Goal: Information Seeking & Learning: Learn about a topic

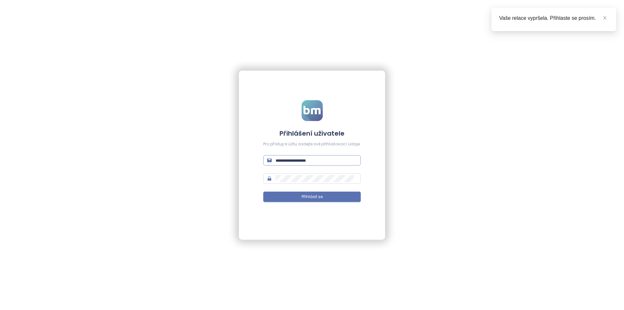
type input "**********"
click at [310, 155] on span "**********" at bounding box center [312, 160] width 98 height 10
click at [318, 194] on span "Přihlásit se" at bounding box center [312, 197] width 21 height 6
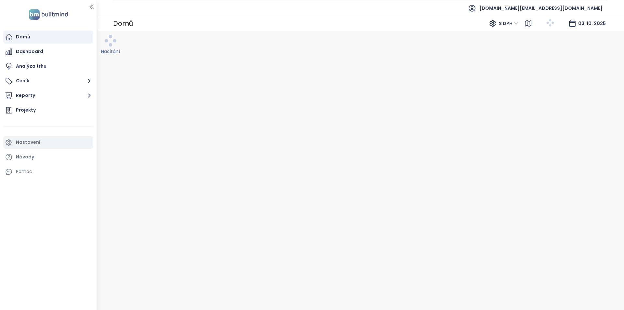
click at [30, 144] on ul "Domů Dashboard Analýza trhu Ceník Reporty Projekty Nastavení Návody Pomoc" at bounding box center [48, 105] width 90 height 148
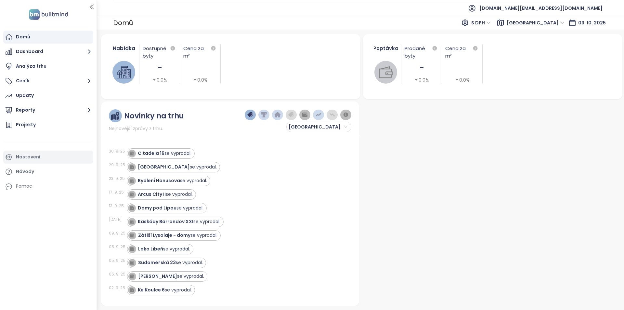
click at [44, 156] on div "Nastavení" at bounding box center [48, 157] width 90 height 13
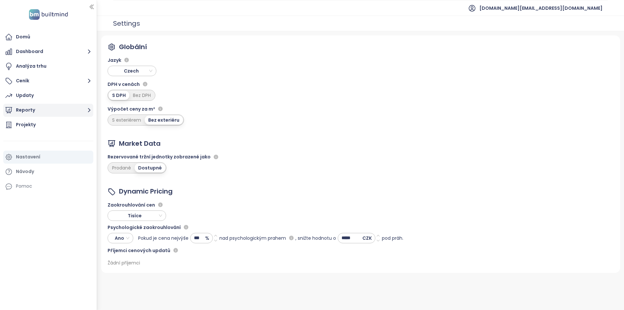
click at [53, 114] on button "Reporty" at bounding box center [48, 110] width 90 height 13
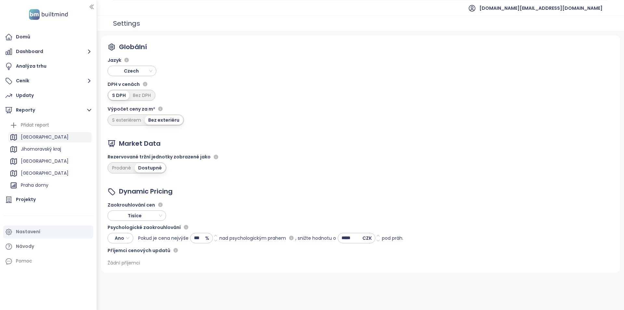
click at [44, 137] on div "[GEOGRAPHIC_DATA]" at bounding box center [50, 137] width 84 height 10
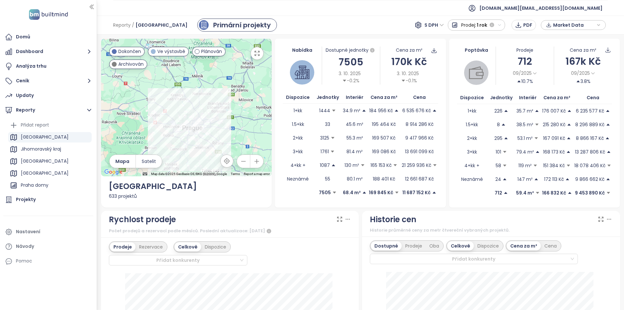
drag, startPoint x: 207, startPoint y: 121, endPoint x: 150, endPoint y: 74, distance: 74.4
click at [150, 74] on div at bounding box center [186, 108] width 171 height 138
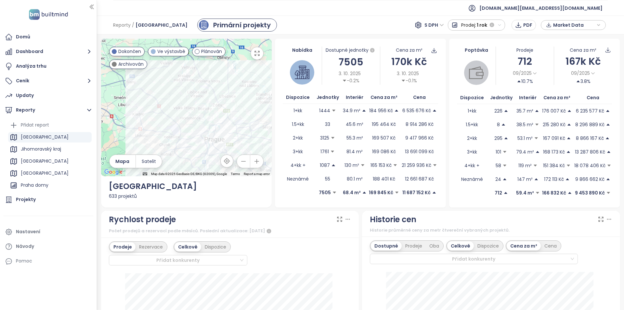
drag, startPoint x: 186, startPoint y: 98, endPoint x: 187, endPoint y: 87, distance: 11.7
click at [187, 87] on div at bounding box center [186, 108] width 171 height 138
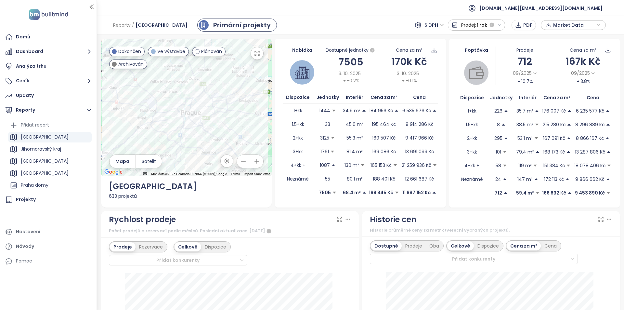
drag, startPoint x: 161, startPoint y: 98, endPoint x: 141, endPoint y: 76, distance: 29.5
click at [141, 76] on div at bounding box center [186, 108] width 171 height 138
drag, startPoint x: 350, startPoint y: 243, endPoint x: 349, endPoint y: 109, distance: 134.6
click at [241, 161] on icon "button" at bounding box center [243, 161] width 7 height 7
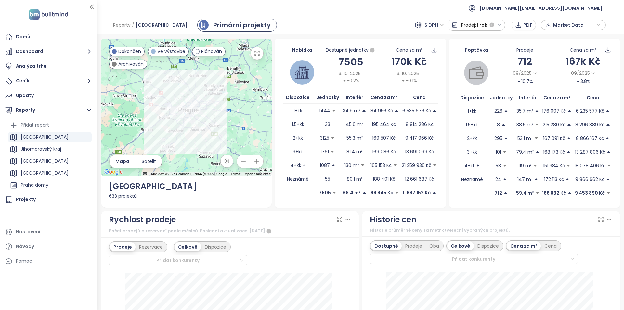
click at [254, 161] on icon "button" at bounding box center [257, 161] width 7 height 7
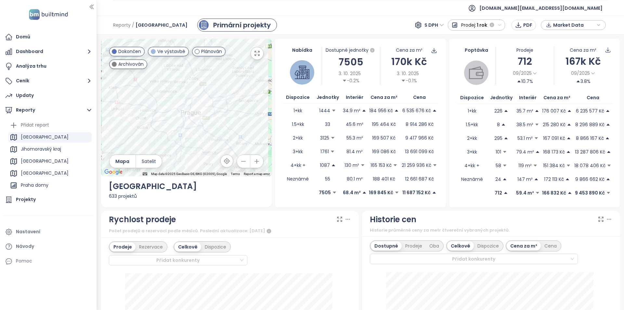
click at [264, 201] on div "← Move left → Move right ↑ Move up ↓ Move down + Zoom in - Zoom out Home Jump l…" at bounding box center [186, 123] width 171 height 169
drag, startPoint x: 331, startPoint y: 266, endPoint x: 340, endPoint y: 97, distance: 169.6
click at [25, 235] on div "Nastavení" at bounding box center [28, 232] width 24 height 8
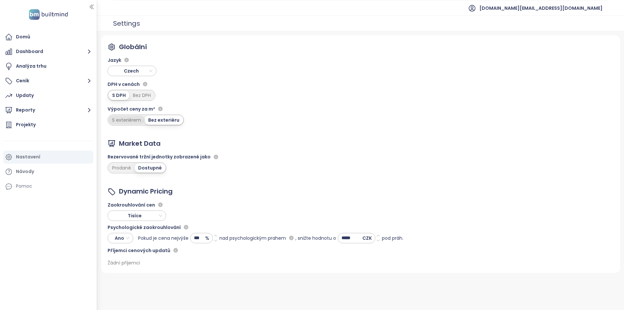
click at [137, 120] on div "S exteriérem" at bounding box center [127, 119] width 36 height 9
click at [50, 113] on button "Reporty" at bounding box center [48, 110] width 90 height 13
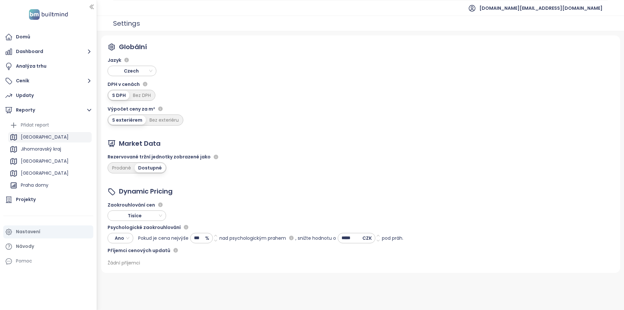
click at [51, 139] on div "[GEOGRAPHIC_DATA]" at bounding box center [50, 137] width 84 height 10
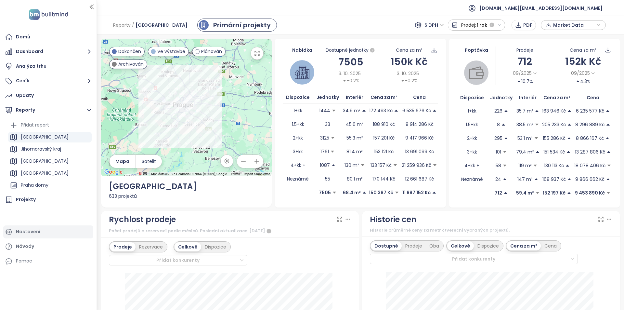
click at [36, 230] on div "Nastavení" at bounding box center [28, 232] width 24 height 8
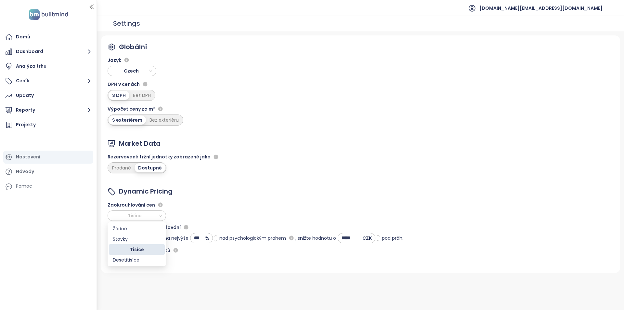
click at [154, 214] on span "Tisíce" at bounding box center [136, 216] width 52 height 10
click at [42, 107] on button "Reporty" at bounding box center [48, 110] width 90 height 13
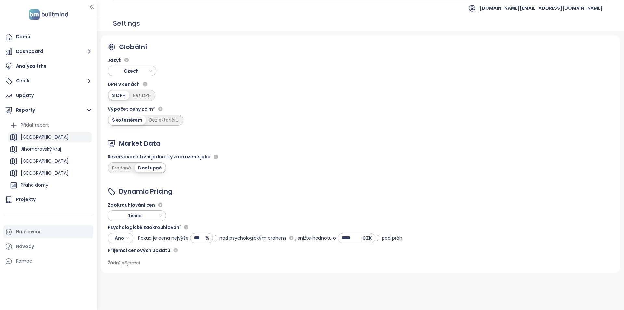
click at [43, 135] on div "[GEOGRAPHIC_DATA]" at bounding box center [50, 137] width 84 height 10
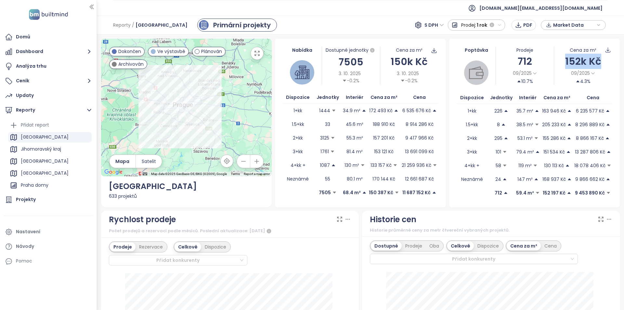
drag, startPoint x: 562, startPoint y: 60, endPoint x: 596, endPoint y: 62, distance: 33.9
click at [600, 62] on div "152k Kč" at bounding box center [583, 61] width 58 height 15
click at [595, 62] on div "152k Kč" at bounding box center [583, 61] width 58 height 15
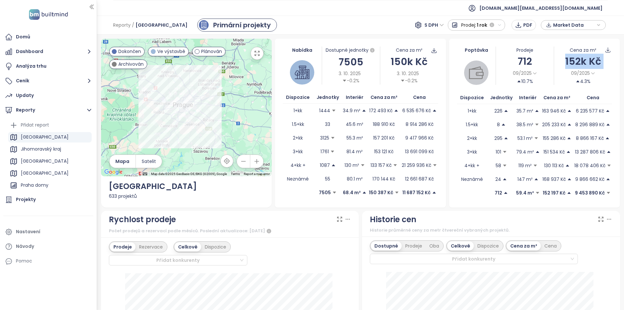
click at [595, 61] on div "152k Kč" at bounding box center [583, 61] width 58 height 15
click at [594, 61] on div "152k Kč" at bounding box center [583, 61] width 58 height 15
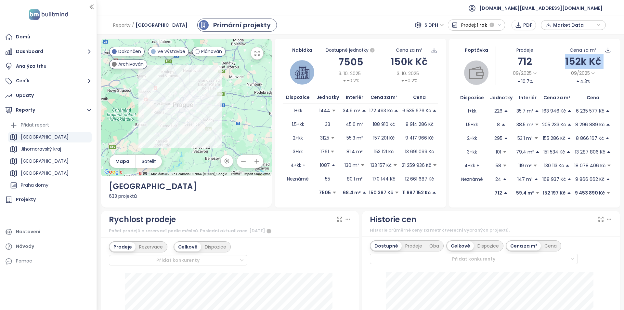
click at [594, 61] on div "152k Kč" at bounding box center [583, 61] width 58 height 15
click at [593, 57] on div "152k Kč" at bounding box center [583, 61] width 58 height 15
click at [593, 58] on div "152k Kč" at bounding box center [583, 61] width 58 height 15
click at [564, 57] on div "152k Kč" at bounding box center [583, 61] width 58 height 15
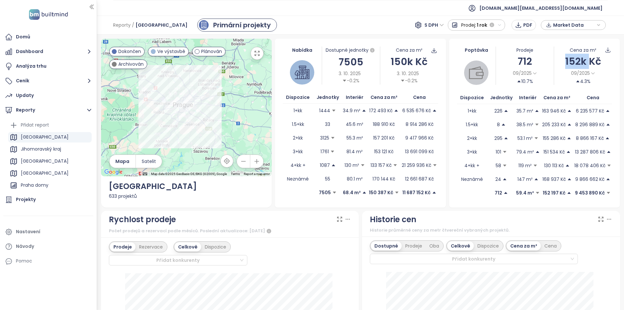
click at [564, 57] on div "152k Kč" at bounding box center [583, 61] width 58 height 15
click at [43, 230] on div "Nastavení" at bounding box center [48, 231] width 90 height 13
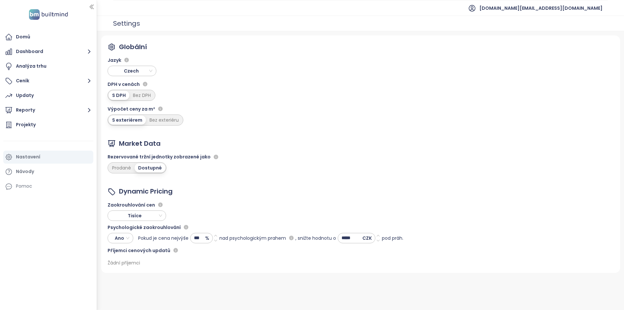
click at [250, 187] on div "Dynamic Pricing" at bounding box center [256, 191] width 296 height 10
click at [452, 240] on div "Globální Jazyk Czech DPH v cenách S DPH Bez DPH Výpočet ceny za m² S exteriérem…" at bounding box center [360, 153] width 519 height 237
